Goal: Information Seeking & Learning: Find specific fact

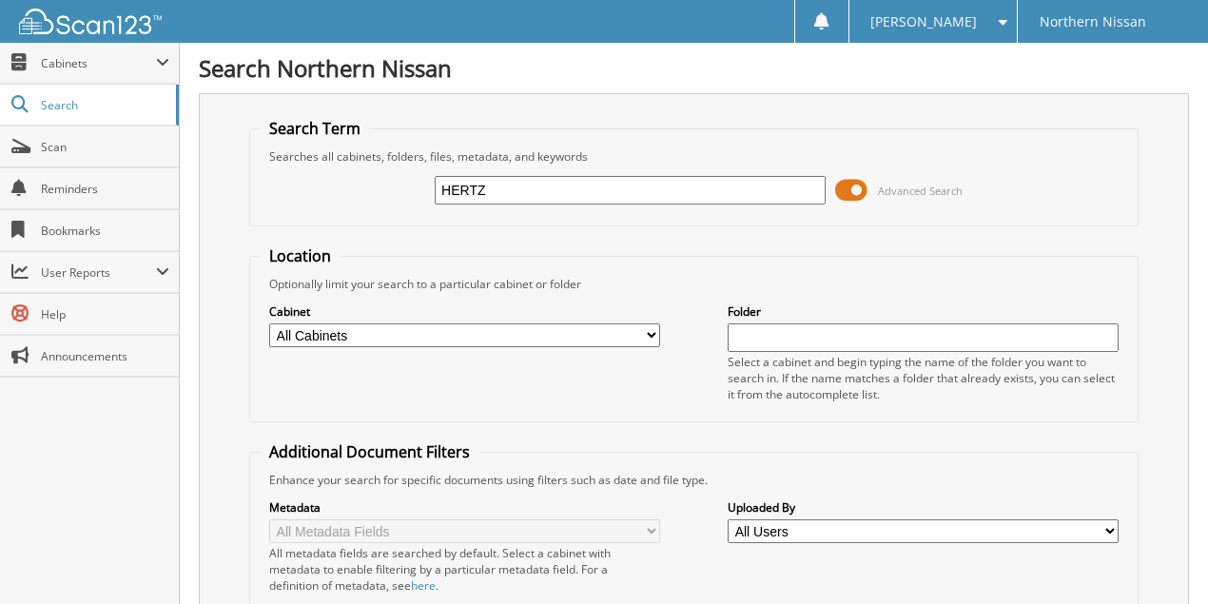
type input "HERTZ"
click at [54, 109] on span "Search" at bounding box center [104, 105] width 126 height 16
click at [102, 66] on span "Cabinets" at bounding box center [98, 63] width 115 height 16
click at [166, 65] on span at bounding box center [162, 62] width 13 height 15
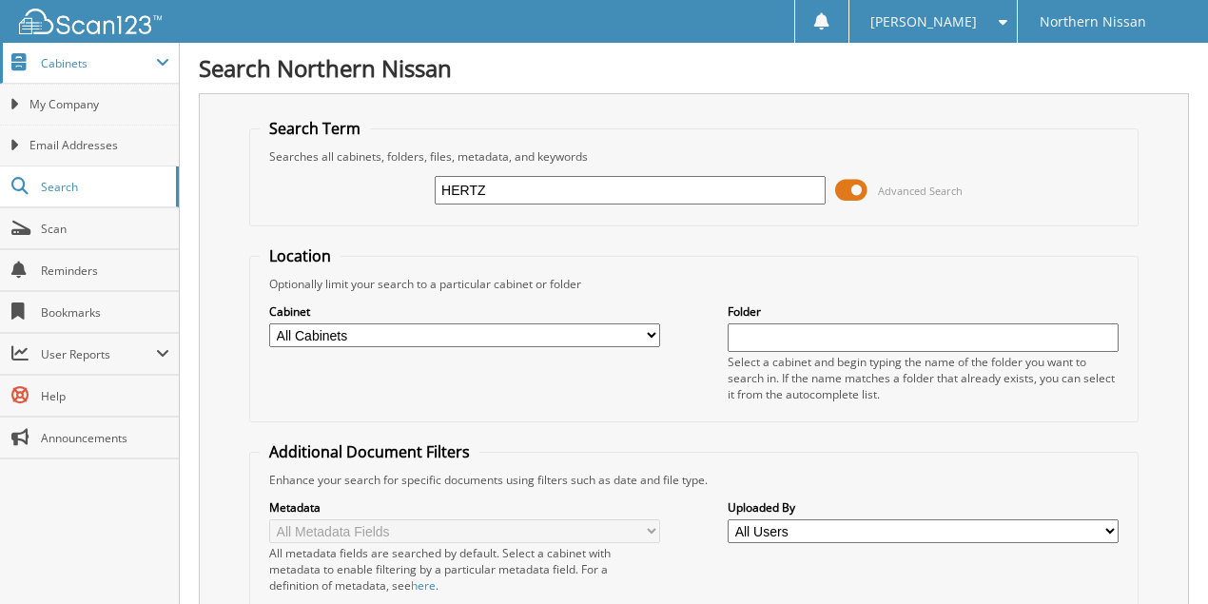
click at [127, 57] on span "Cabinets" at bounding box center [98, 63] width 115 height 16
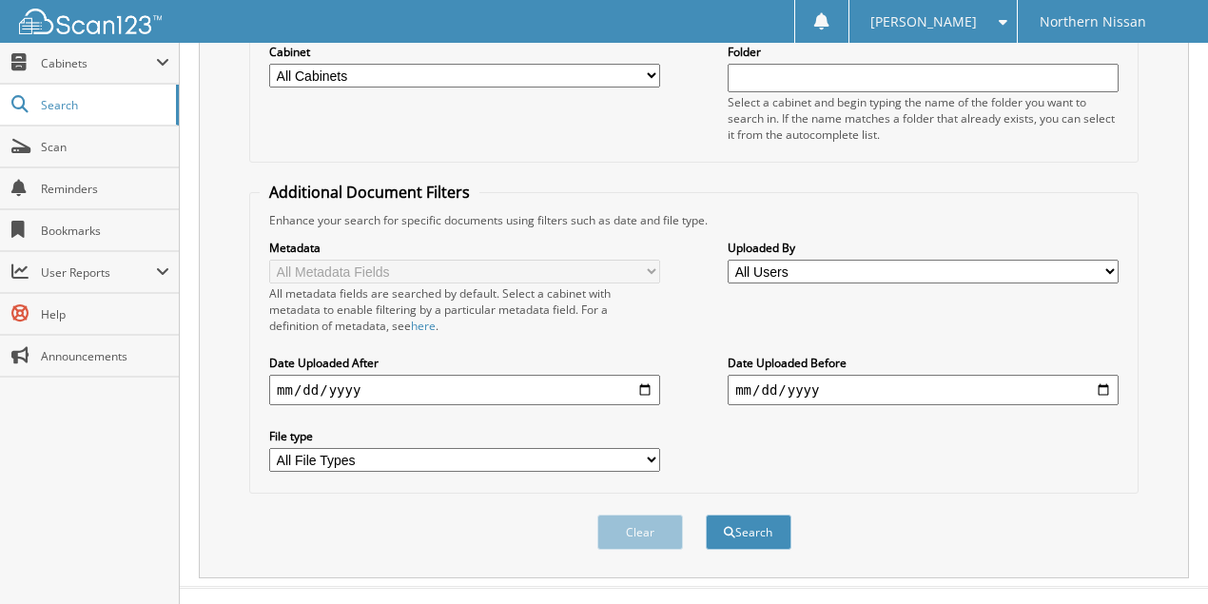
scroll to position [271, 0]
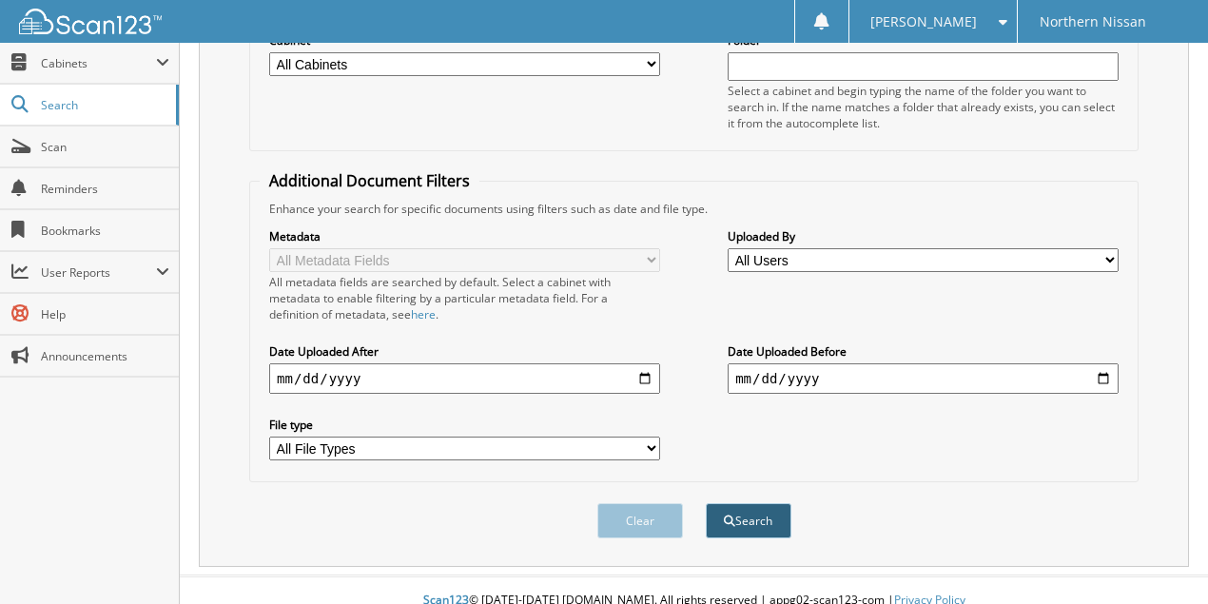
click at [764, 503] on button "Search" at bounding box center [749, 520] width 86 height 35
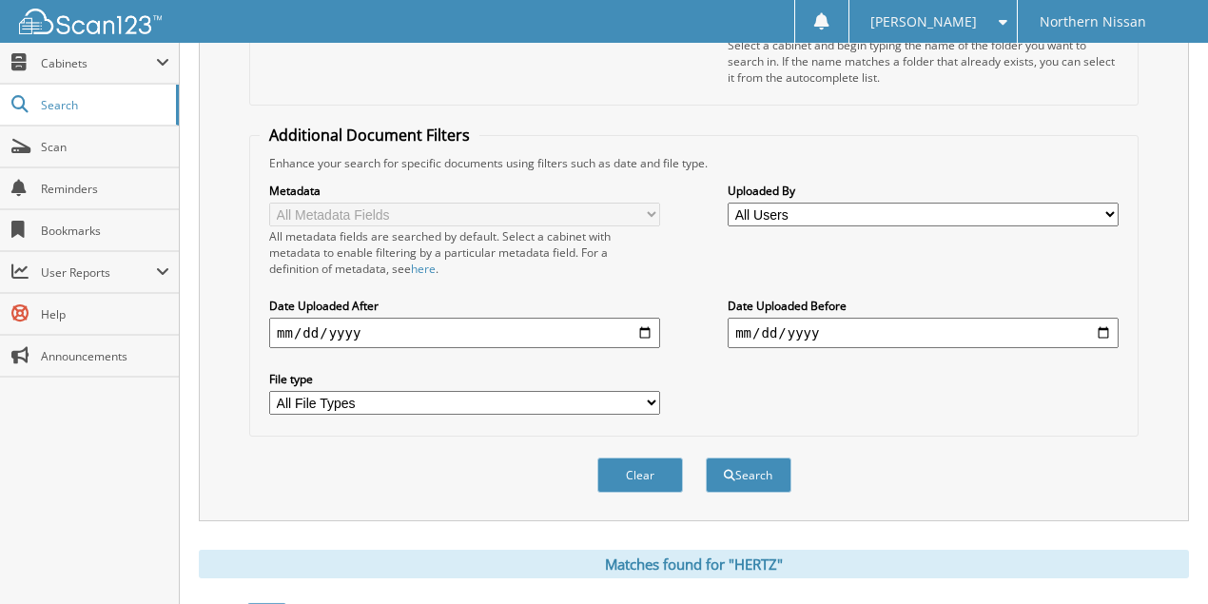
scroll to position [761, 0]
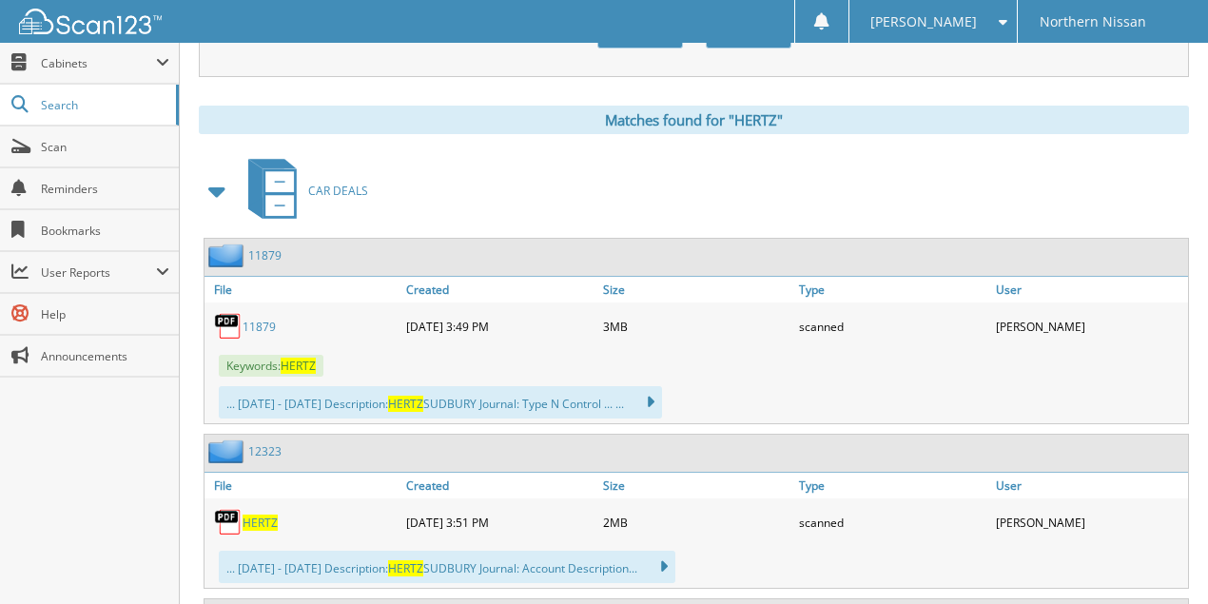
click at [264, 319] on link "11879" at bounding box center [259, 327] width 33 height 16
